Goal: Task Accomplishment & Management: Manage account settings

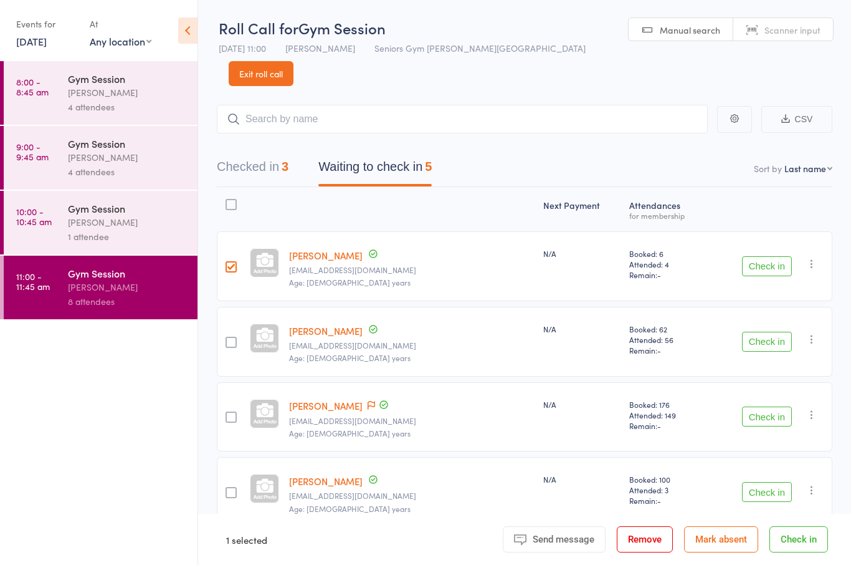
scroll to position [71, 0]
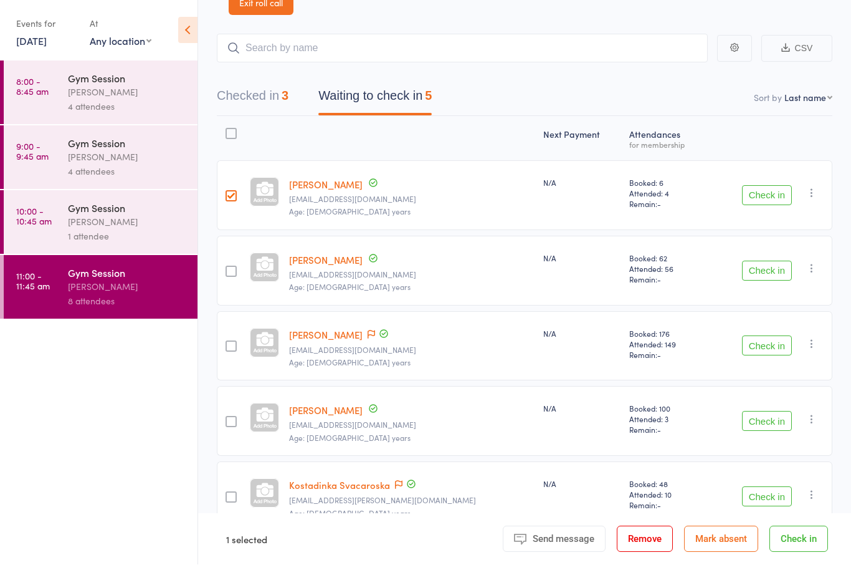
click at [775, 186] on button "Check in" at bounding box center [767, 196] width 50 height 20
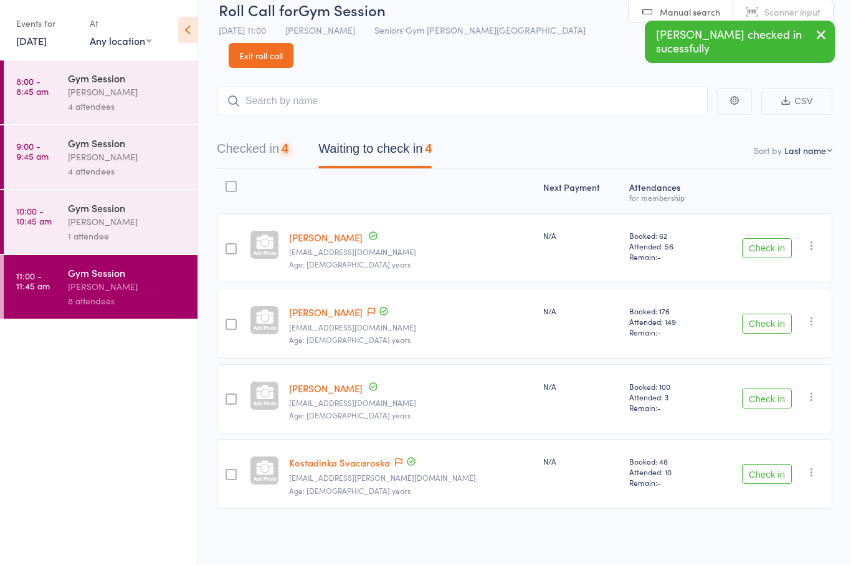
scroll to position [9, 0]
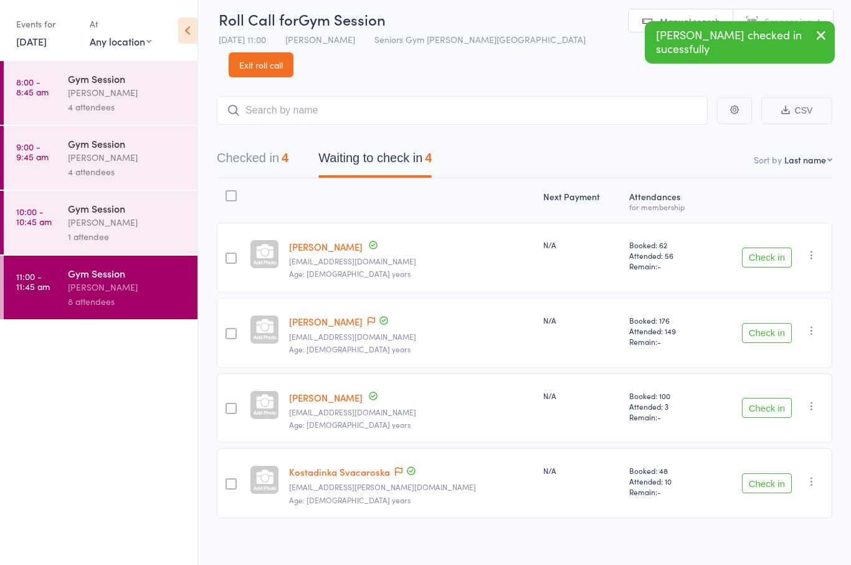
click at [789, 222] on div "Check in Check in Send message Add Note Add Task Add Flag Remove [PERSON_NAME] …" at bounding box center [770, 257] width 123 height 70
click at [766, 247] on button "Check in" at bounding box center [767, 257] width 50 height 20
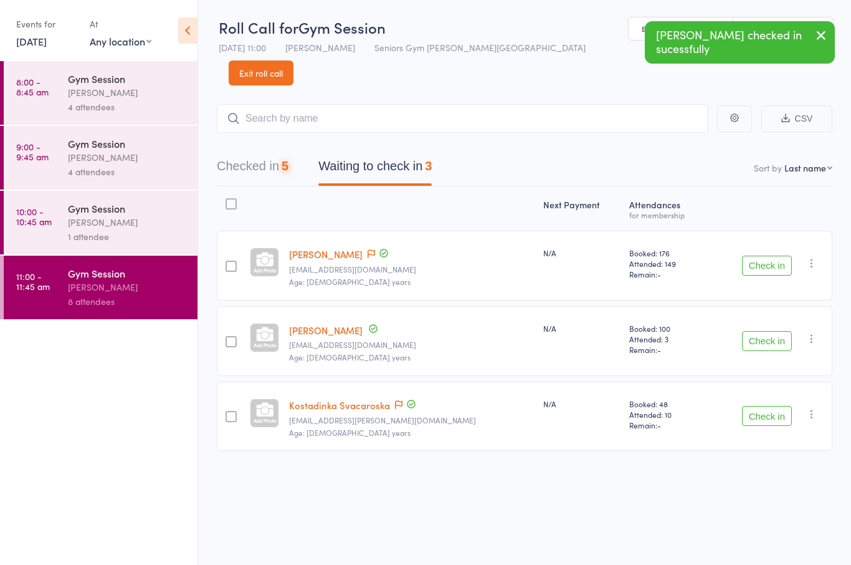
click at [761, 406] on div "Check in Check in Send message Add Note Add Task Add Flag Remove [PERSON_NAME] …" at bounding box center [770, 416] width 123 height 70
click at [753, 406] on button "Check in" at bounding box center [767, 416] width 50 height 20
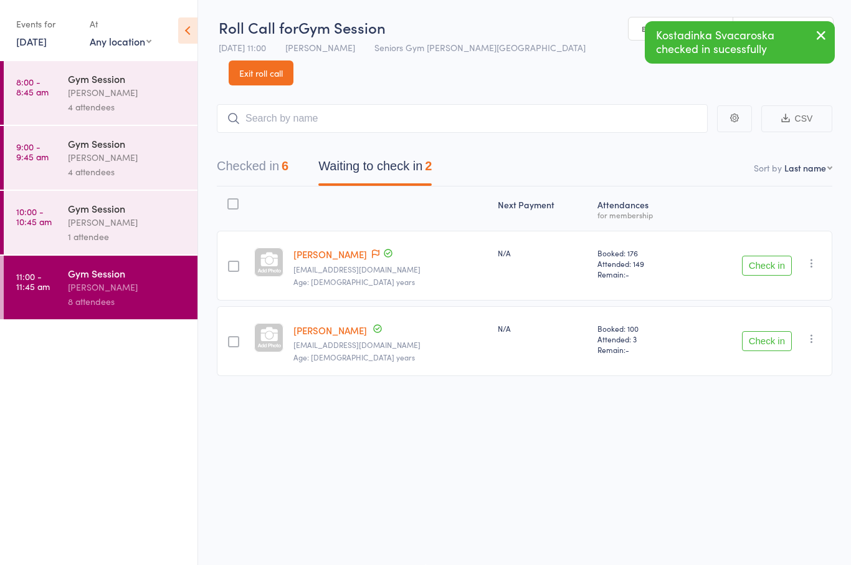
click at [809, 332] on icon "button" at bounding box center [812, 338] width 12 height 12
click at [790, 455] on li "Mark absent" at bounding box center [767, 463] width 103 height 17
click at [818, 332] on icon "button" at bounding box center [812, 338] width 12 height 12
click at [774, 442] on li "Remove" at bounding box center [767, 450] width 103 height 17
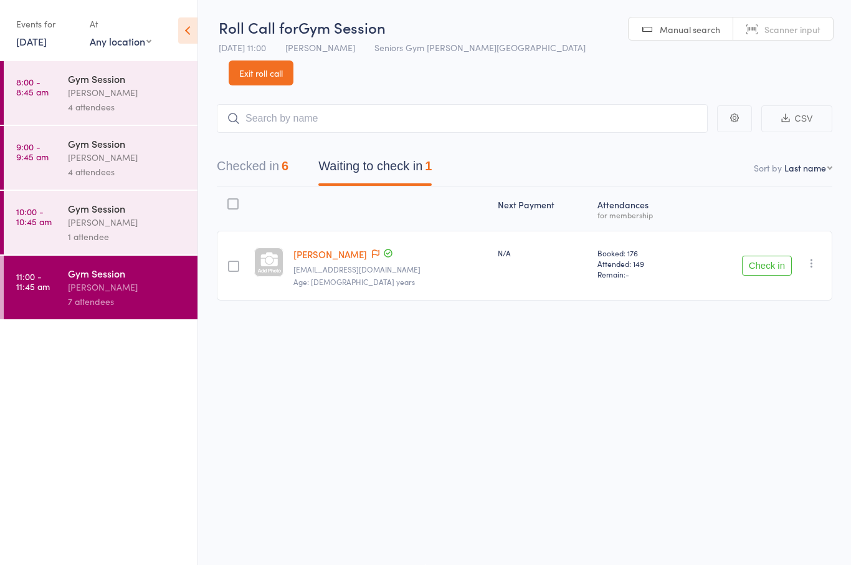
click at [814, 249] on div "Check in Check in Send message Add Note Add Task Add Flag Remove [PERSON_NAME] …" at bounding box center [761, 266] width 143 height 70
click at [814, 257] on icon "button" at bounding box center [812, 263] width 12 height 12
click at [782, 379] on li "Mark absent" at bounding box center [767, 387] width 103 height 17
click at [44, 36] on link "[DATE]" at bounding box center [31, 41] width 31 height 14
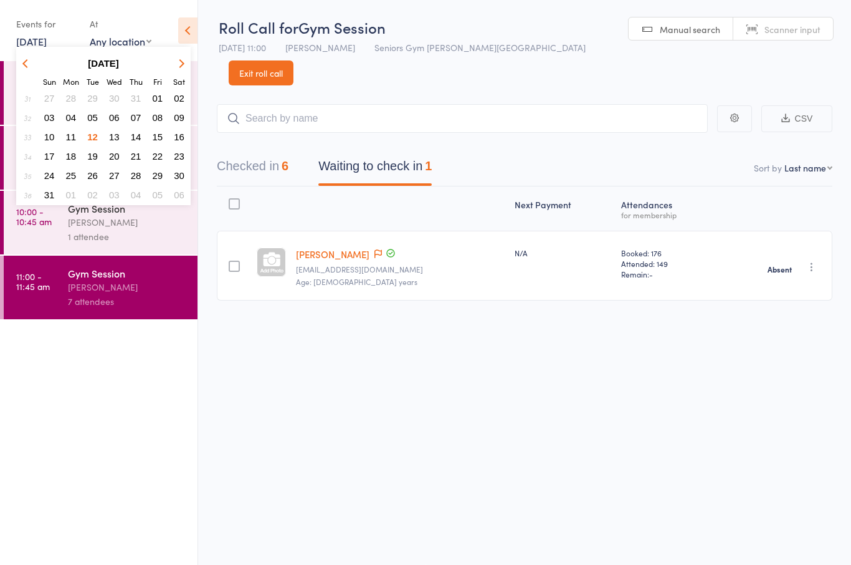
click at [107, 132] on button "13" at bounding box center [114, 136] width 19 height 17
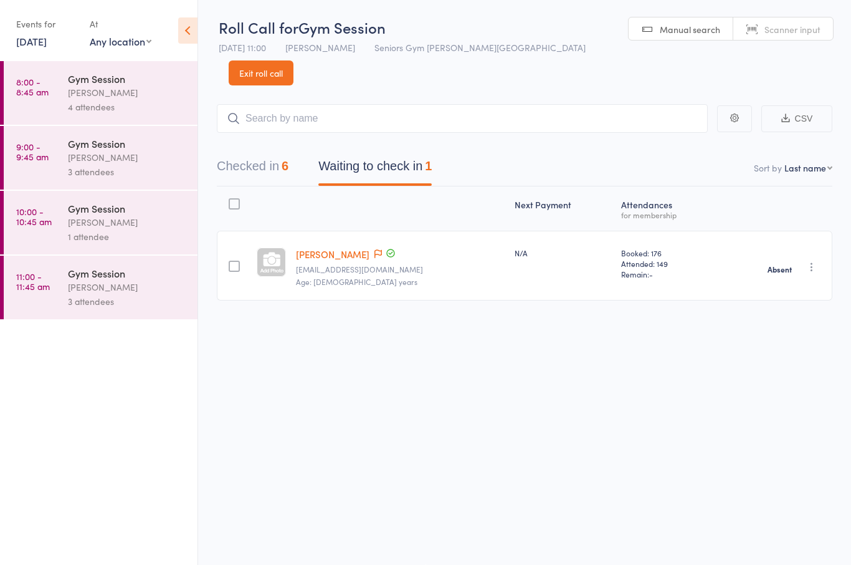
click at [58, 115] on link "8:00 - 8:45 am Gym Session [PERSON_NAME] 4 attendees" at bounding box center [101, 93] width 194 height 64
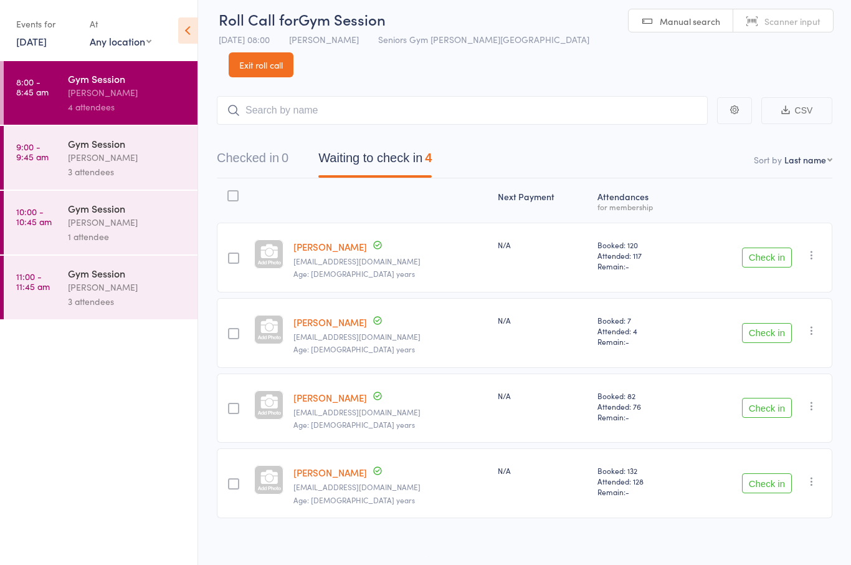
click at [30, 158] on time "9:00 - 9:45 am" at bounding box center [32, 151] width 32 height 20
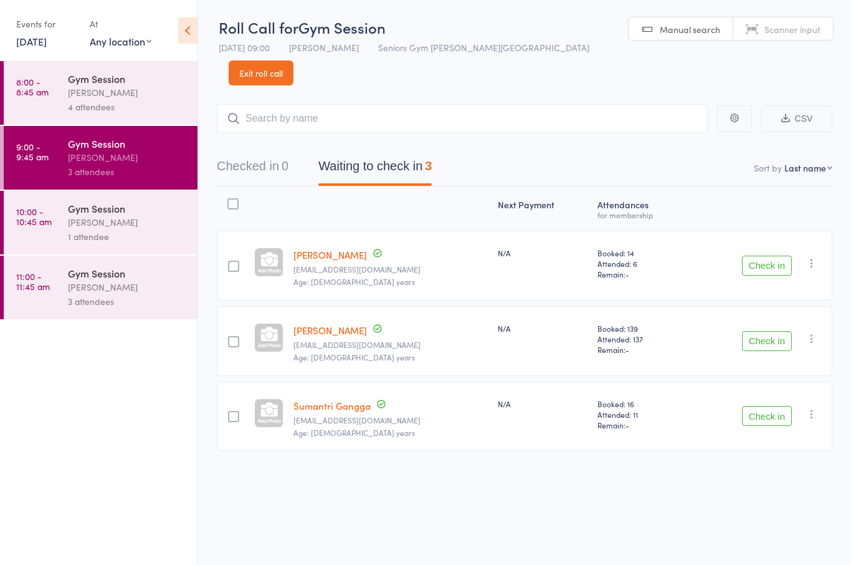
click at [51, 249] on link "10:00 - 10:45 am Gym Session [PERSON_NAME] 1 attendee" at bounding box center [101, 223] width 194 height 64
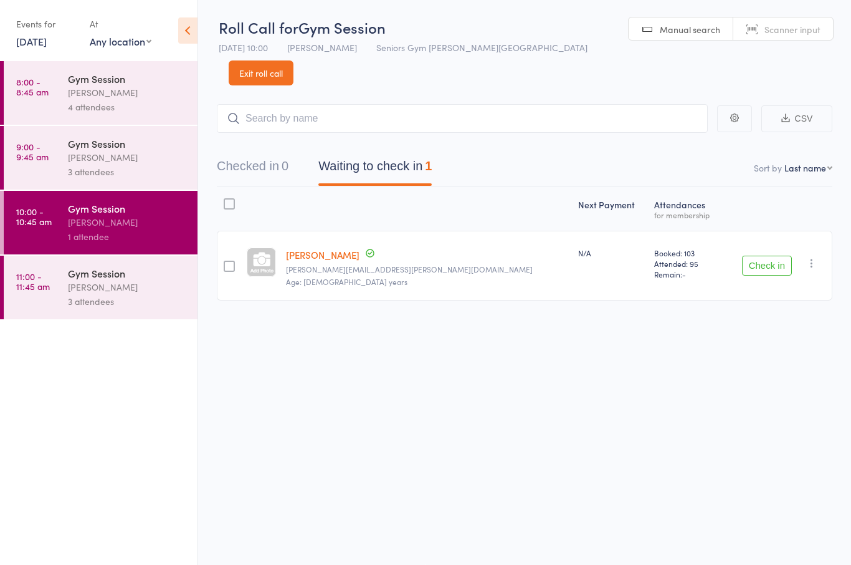
click at [62, 298] on link "11:00 - 11:45 am Gym Session [PERSON_NAME] 3 attendees" at bounding box center [101, 287] width 194 height 64
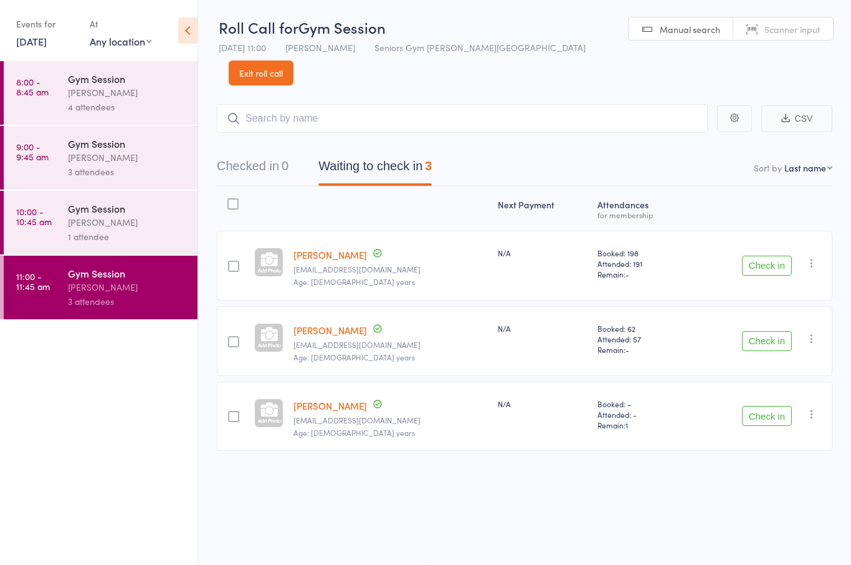
click at [44, 37] on link "[DATE]" at bounding box center [31, 41] width 31 height 14
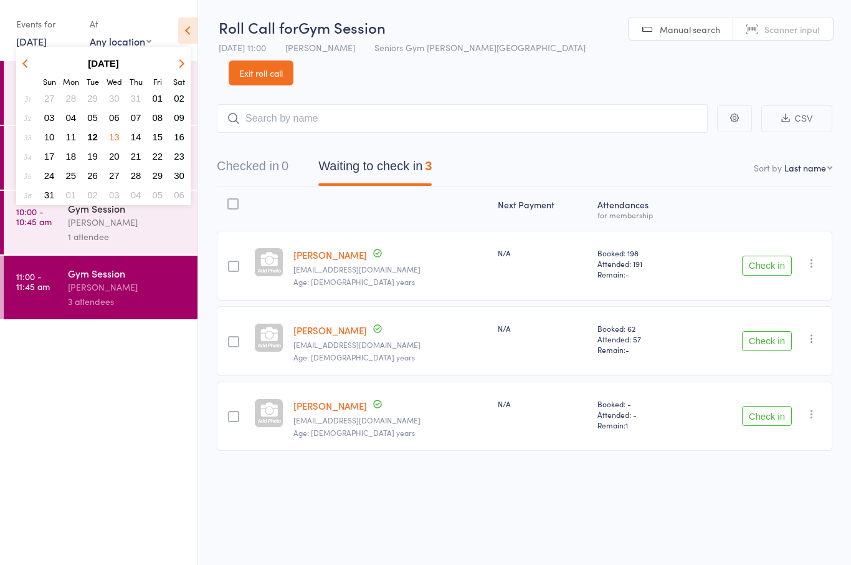
click at [95, 134] on span "12" at bounding box center [92, 136] width 11 height 11
